Goal: Task Accomplishment & Management: Manage account settings

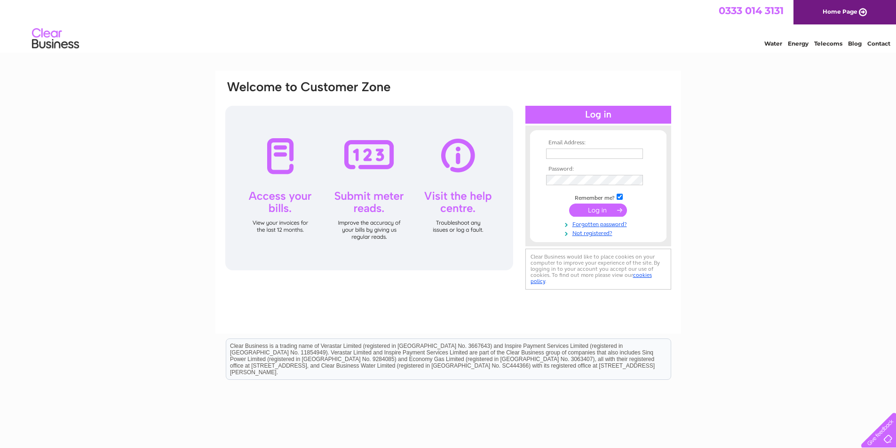
type input "[EMAIL_ADDRESS][DOMAIN_NAME]"
click at [593, 207] on input "submit" at bounding box center [598, 210] width 58 height 13
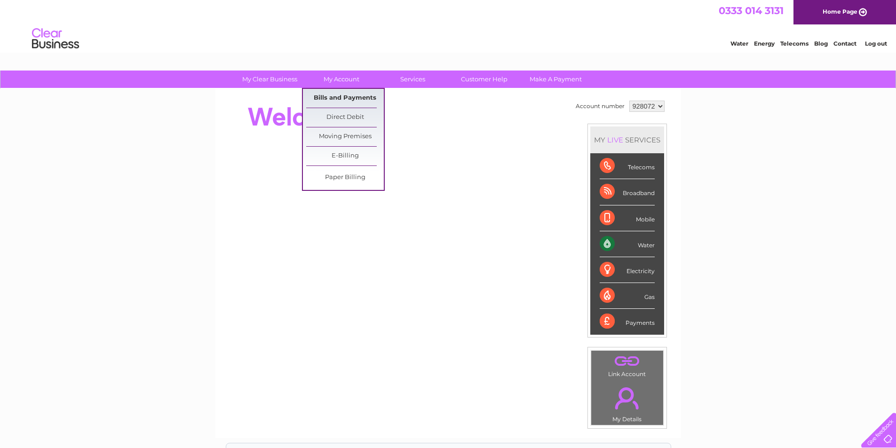
click at [352, 95] on link "Bills and Payments" at bounding box center [345, 98] width 78 height 19
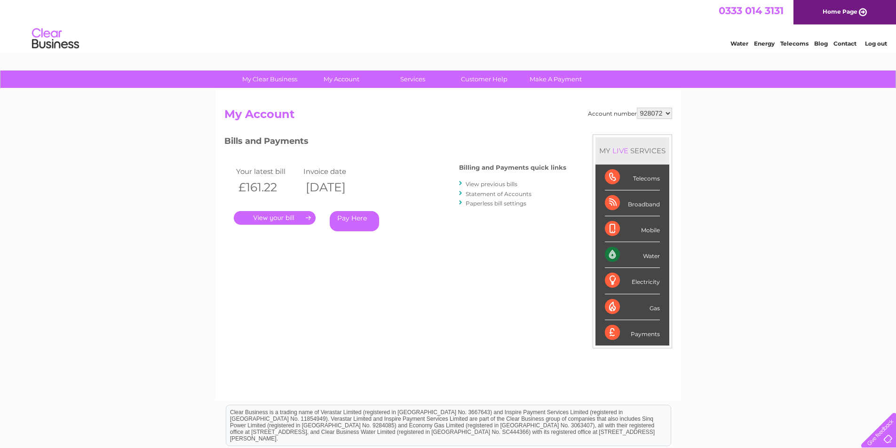
click at [354, 96] on div "Account number 928072 My Account MY LIVE SERVICES Telecoms Broadband Mobile Wat…" at bounding box center [447, 244] width 465 height 311
click at [299, 217] on link "." at bounding box center [275, 218] width 82 height 14
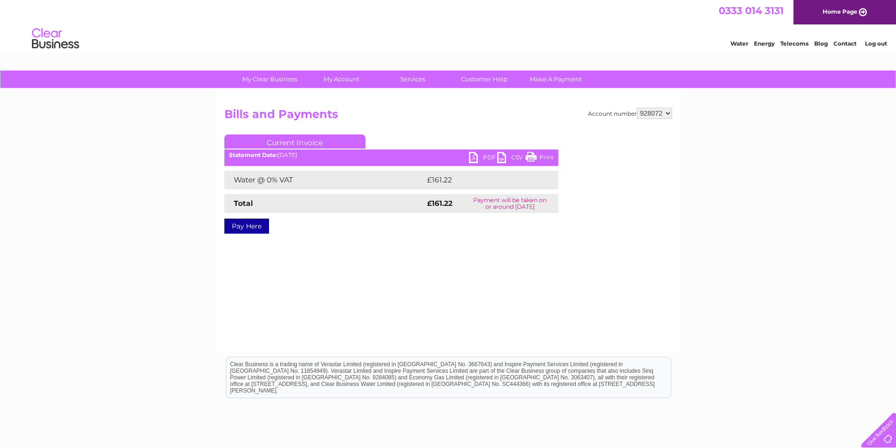
click at [472, 156] on link "PDF" at bounding box center [483, 159] width 28 height 14
